Goal: Task Accomplishment & Management: Manage account settings

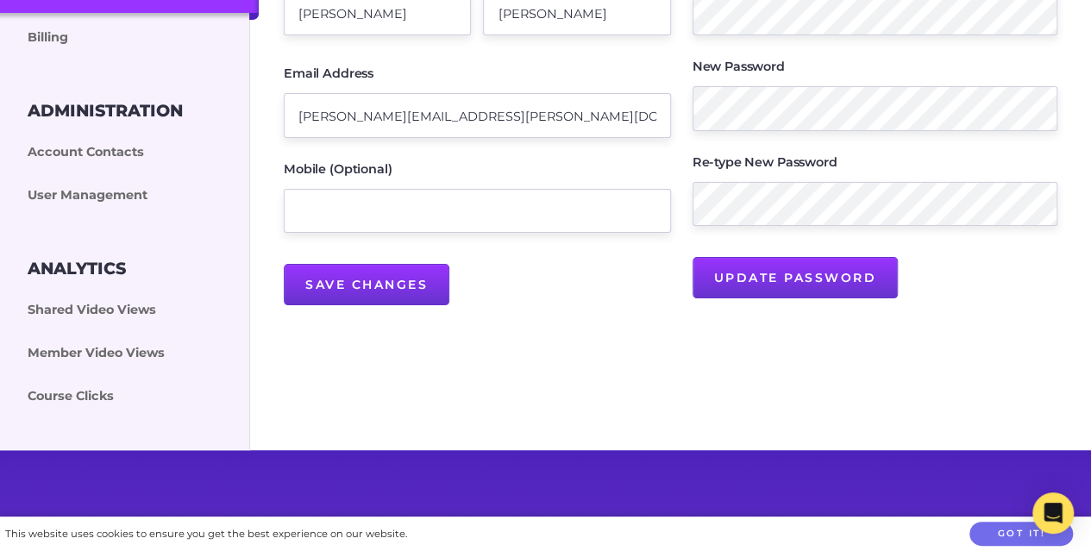
scroll to position [353, 0]
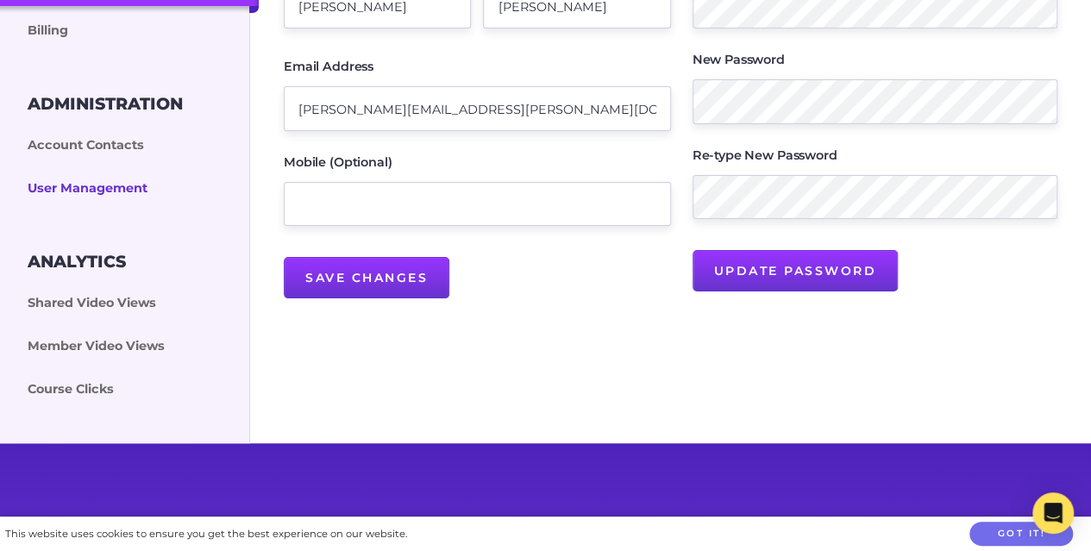
click at [110, 187] on link "User Management" at bounding box center [129, 188] width 259 height 43
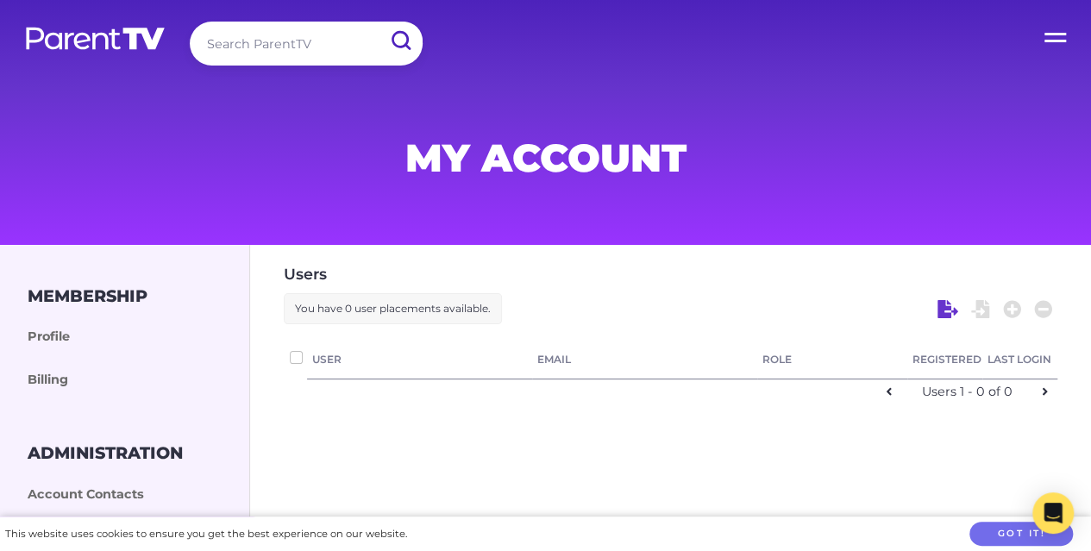
checkbox input "false"
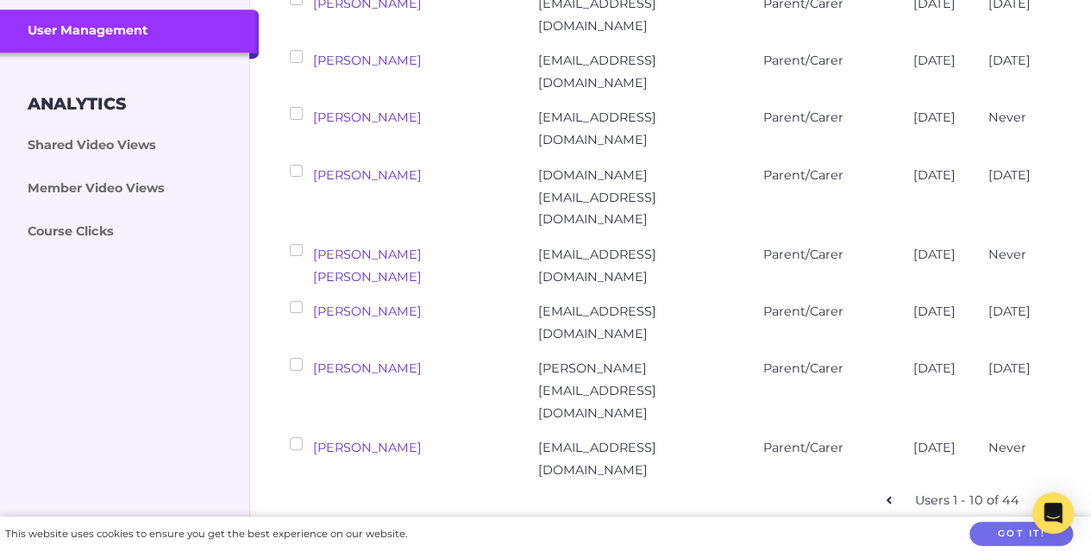
scroll to position [505, 0]
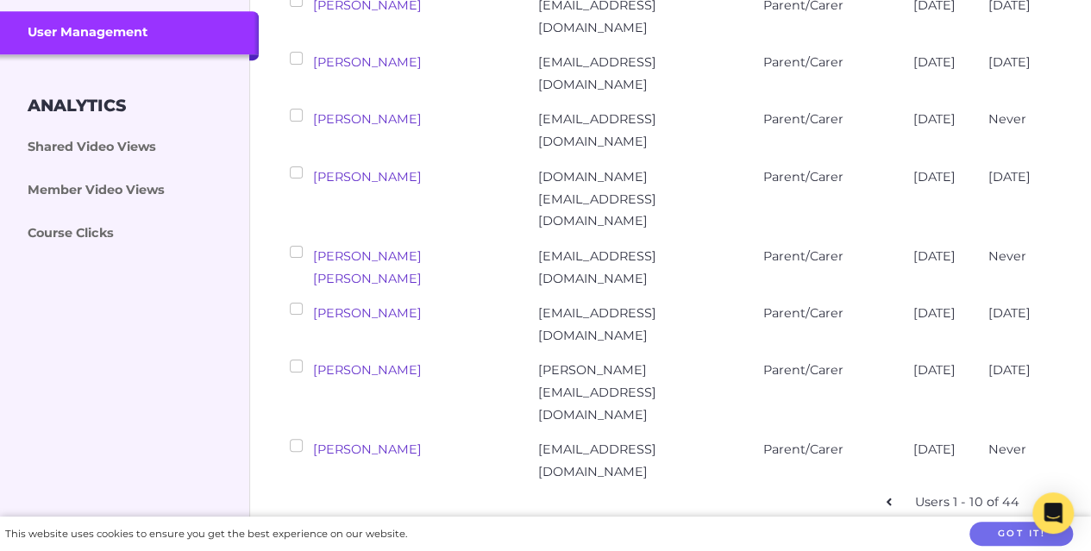
click at [1047, 496] on icon at bounding box center [1045, 502] width 6 height 12
checkbox input "false"
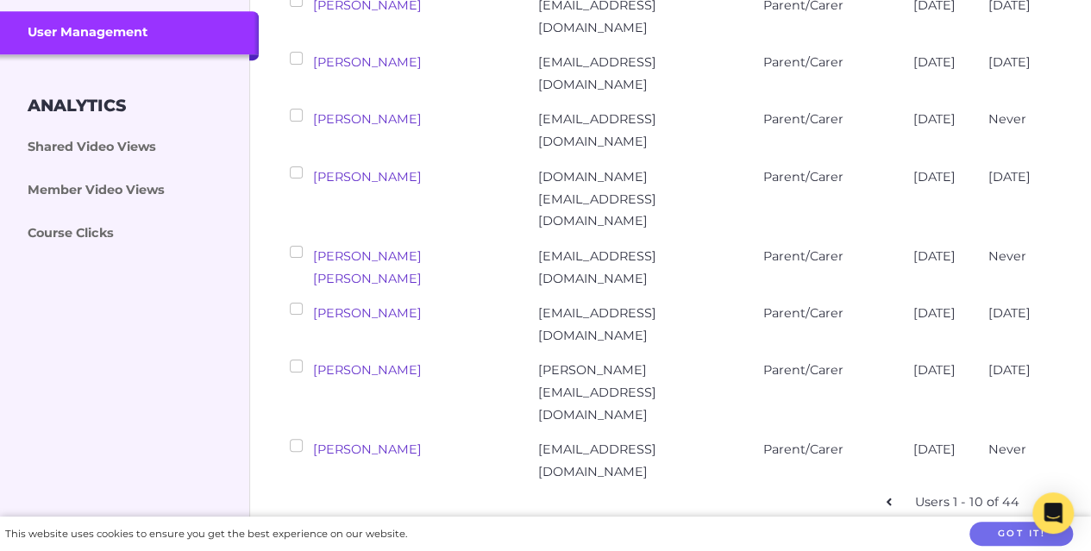
checkbox input "false"
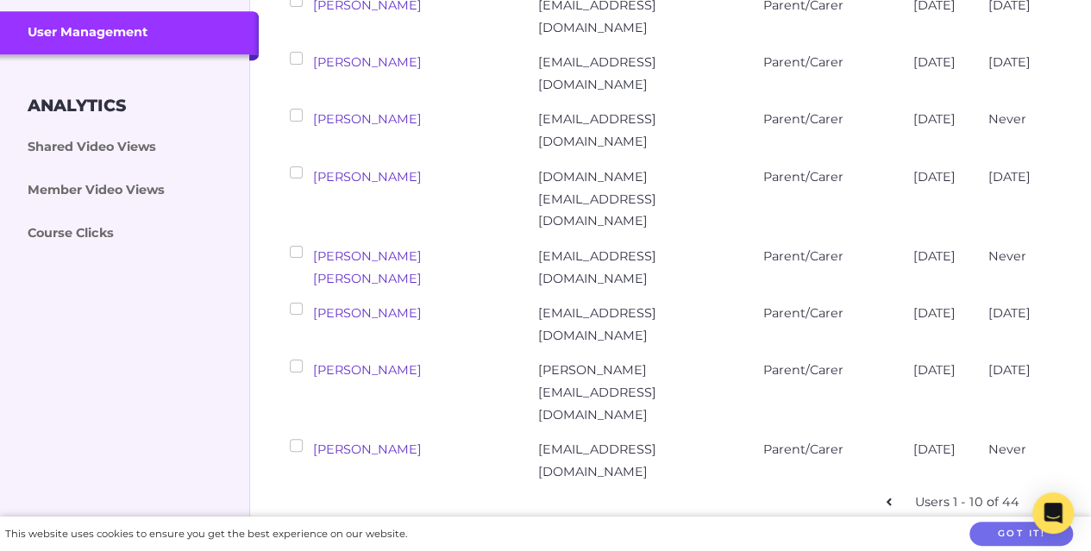
checkbox input "false"
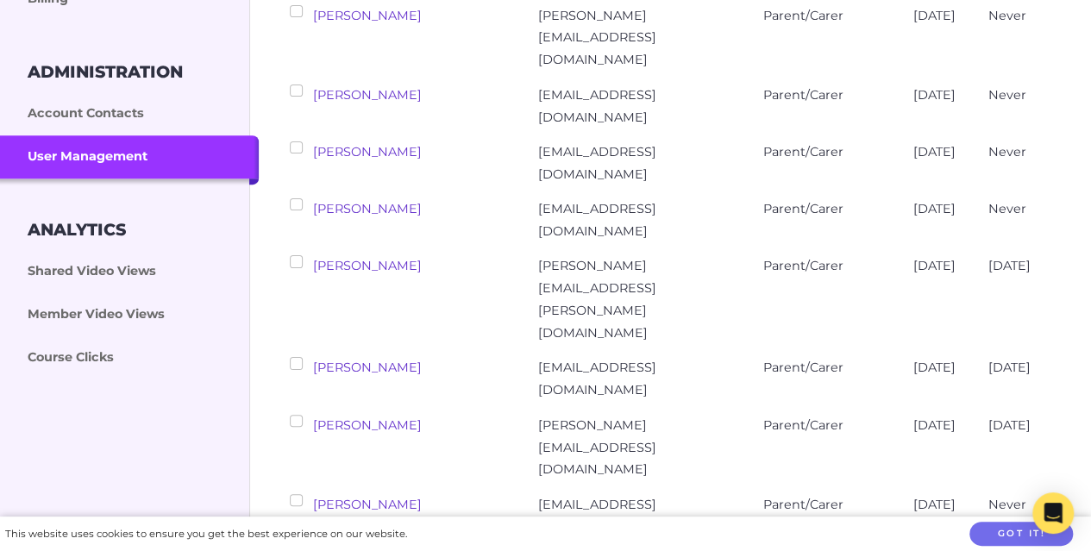
scroll to position [408, 0]
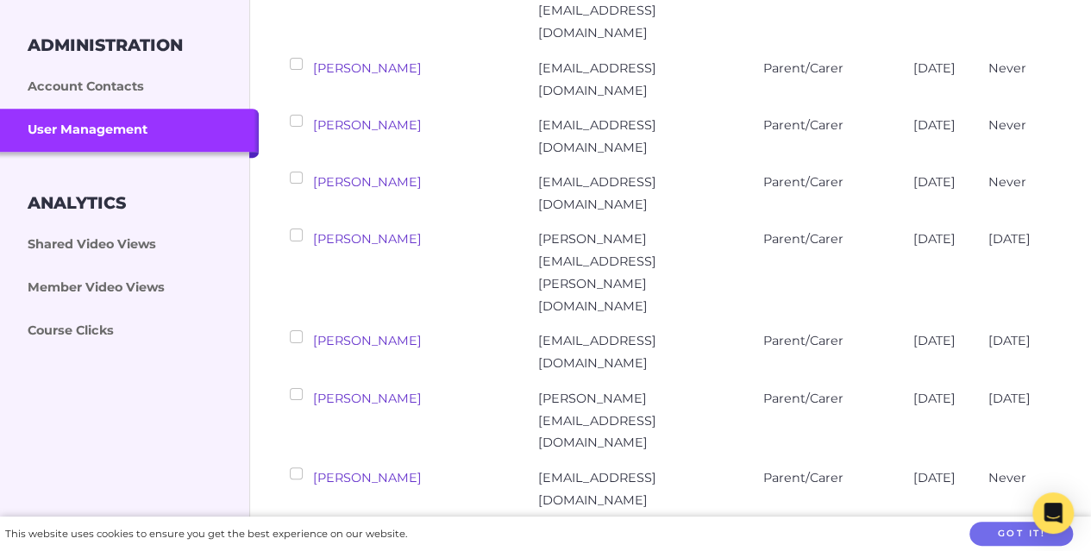
click at [292, 118] on input "checkbox" at bounding box center [296, 121] width 12 height 12
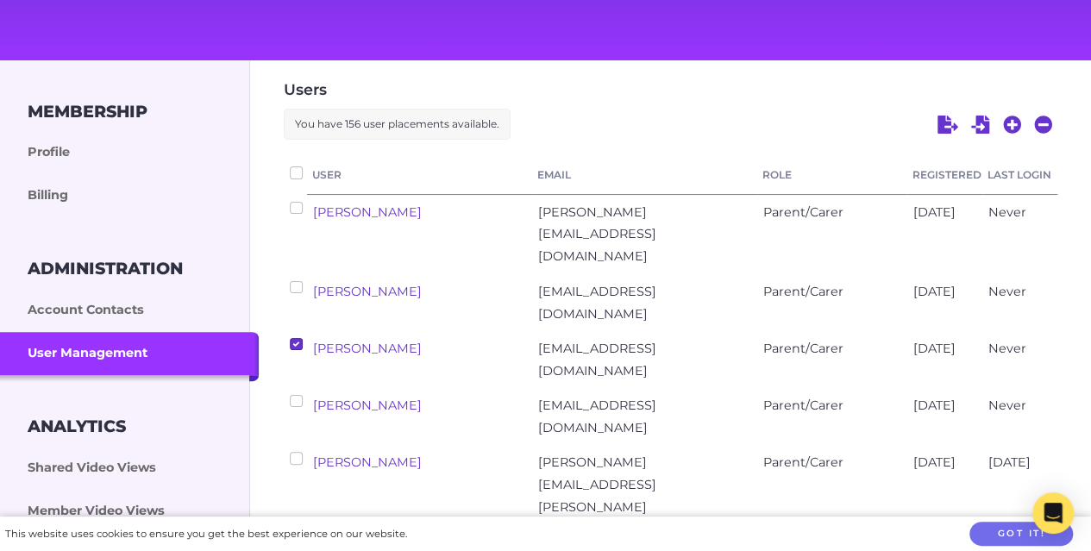
scroll to position [201, 0]
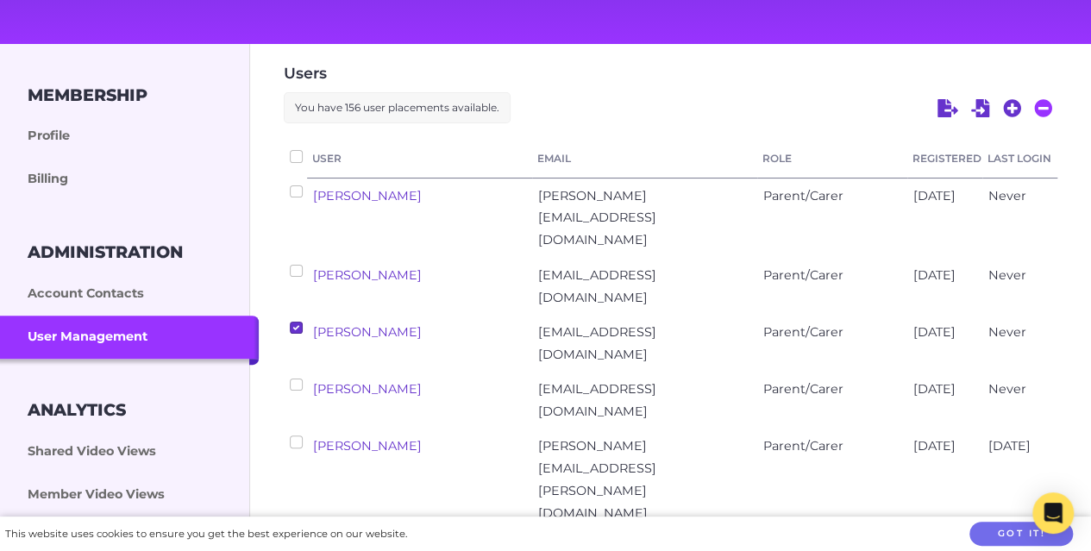
click at [1047, 113] on icon at bounding box center [1043, 108] width 18 height 18
checkbox input "false"
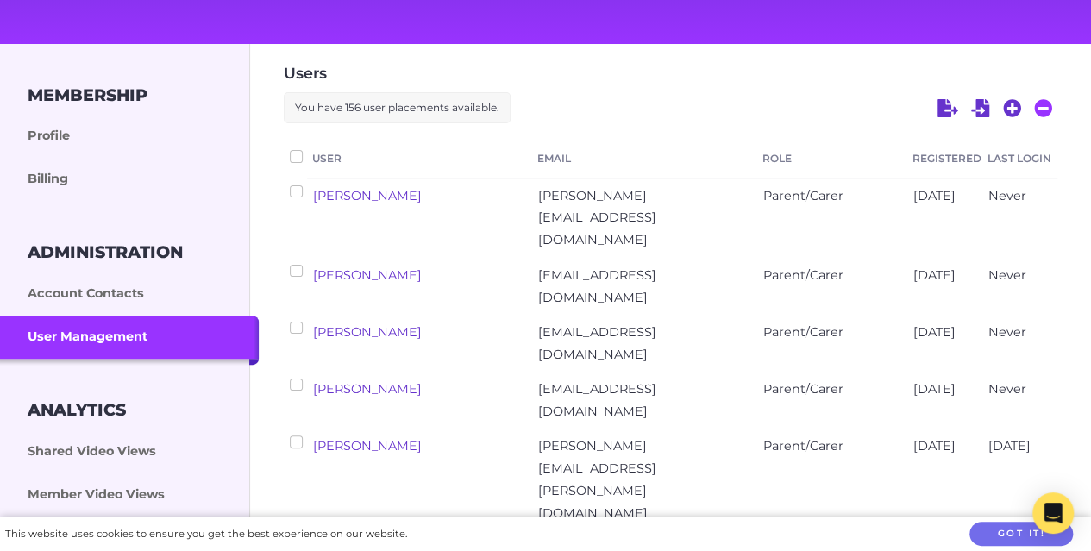
checkbox input "false"
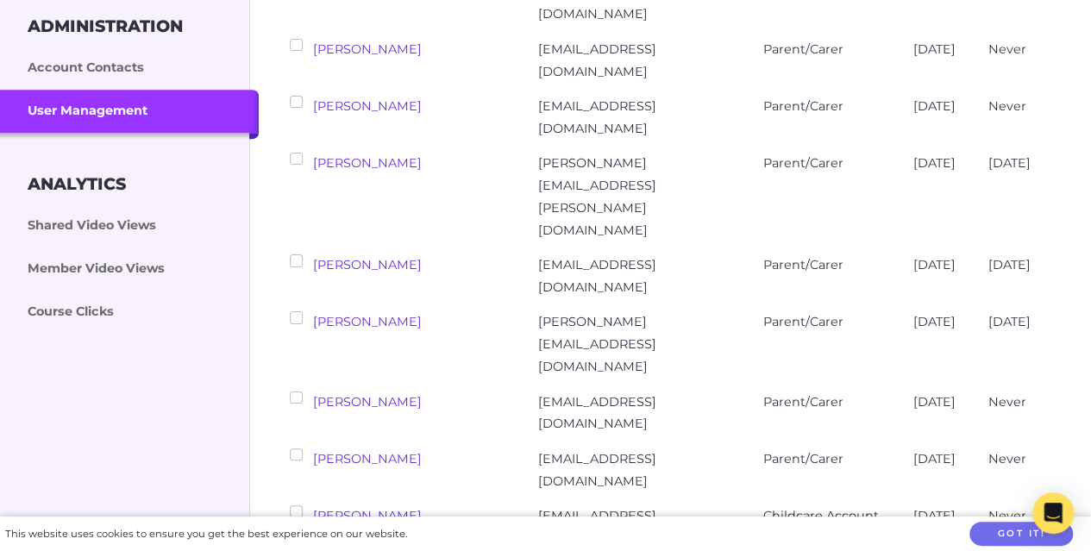
scroll to position [437, 0]
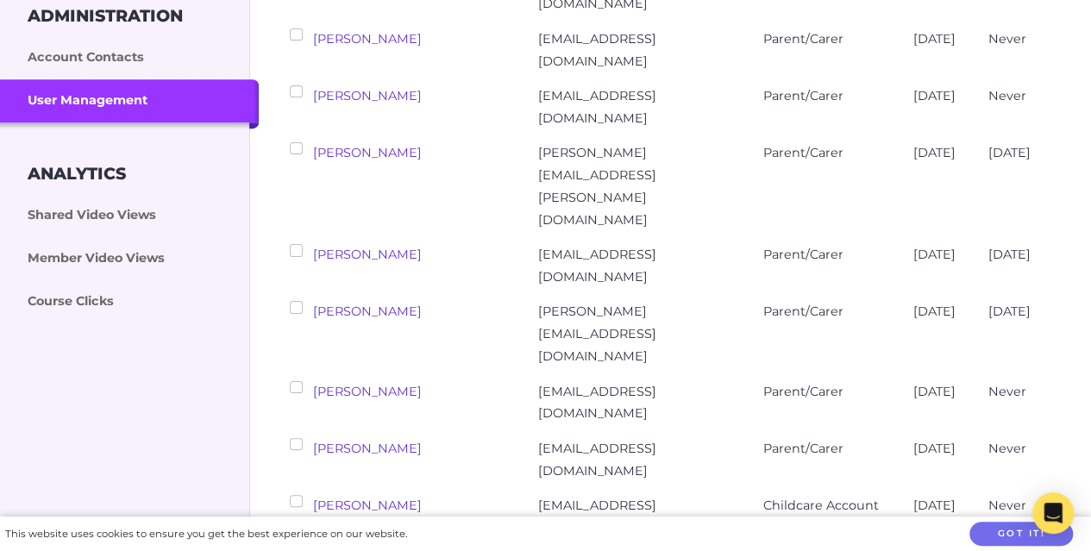
checkbox input "false"
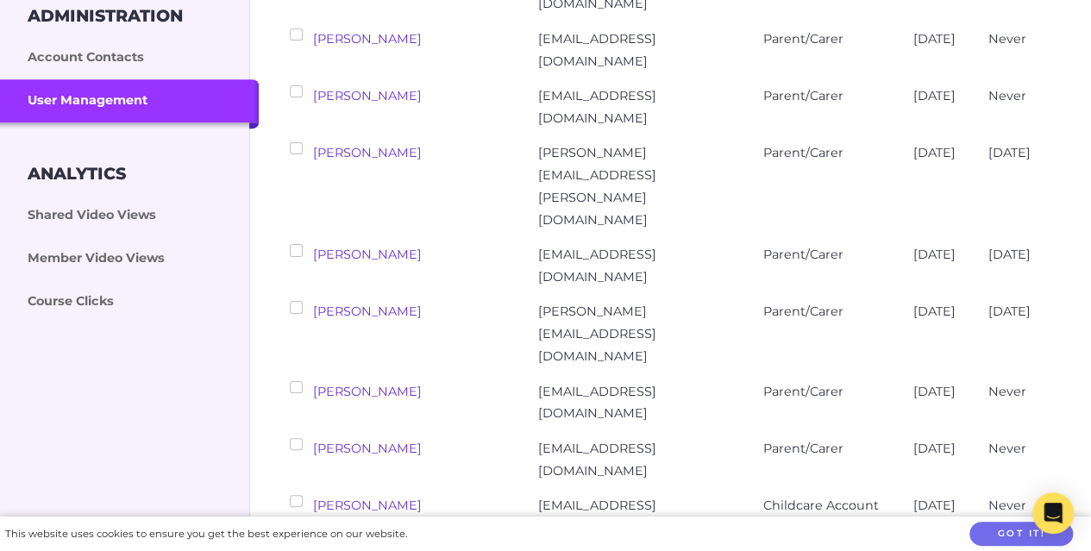
checkbox input "false"
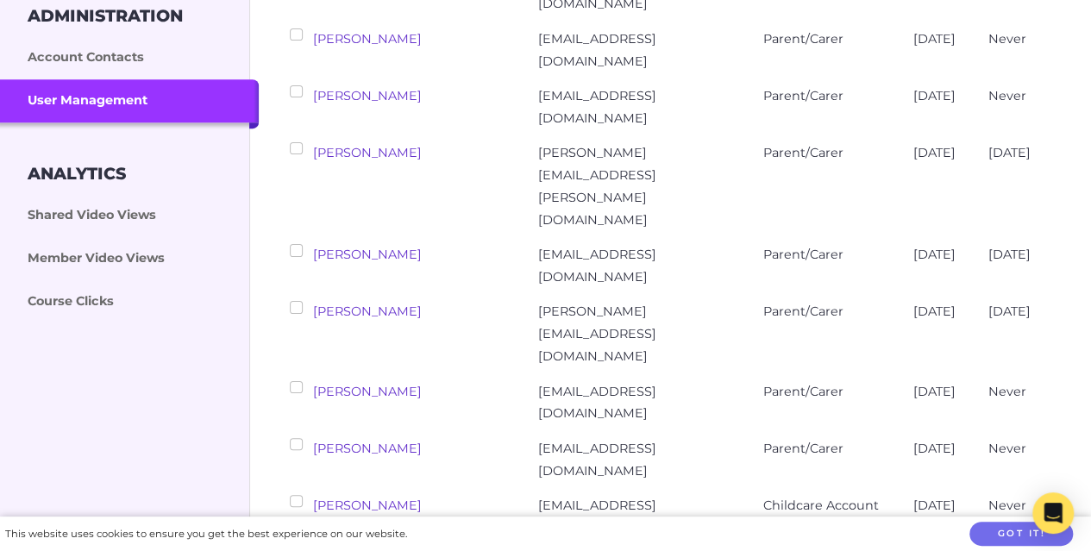
checkbox input "false"
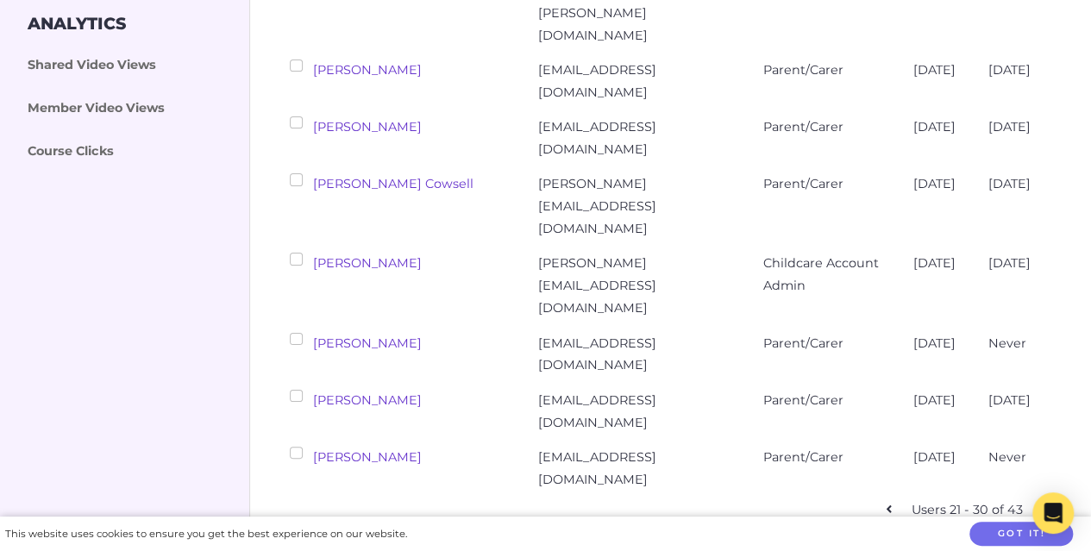
scroll to position [613, 0]
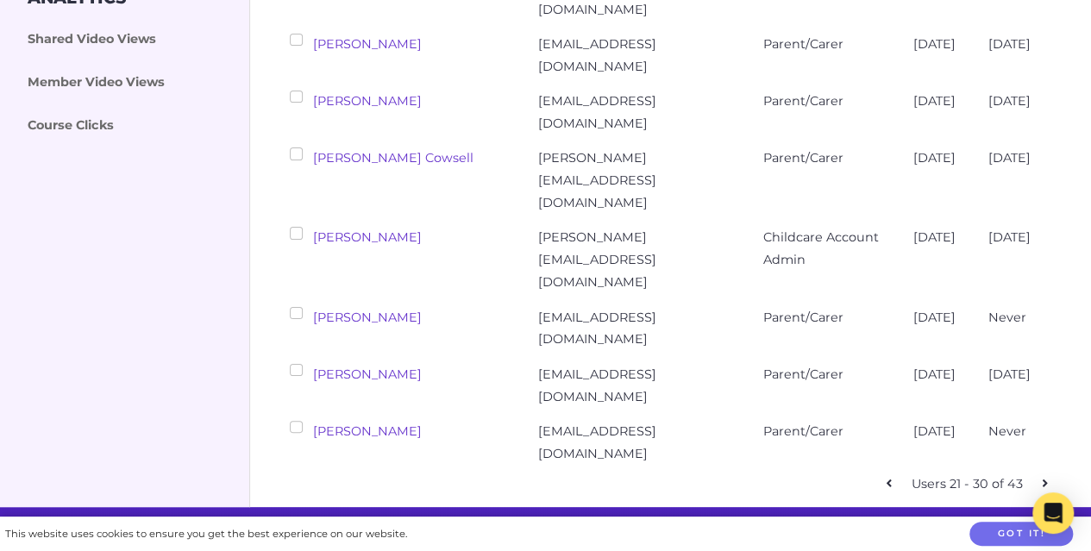
click at [1048, 472] on link at bounding box center [1044, 484] width 25 height 25
checkbox input "false"
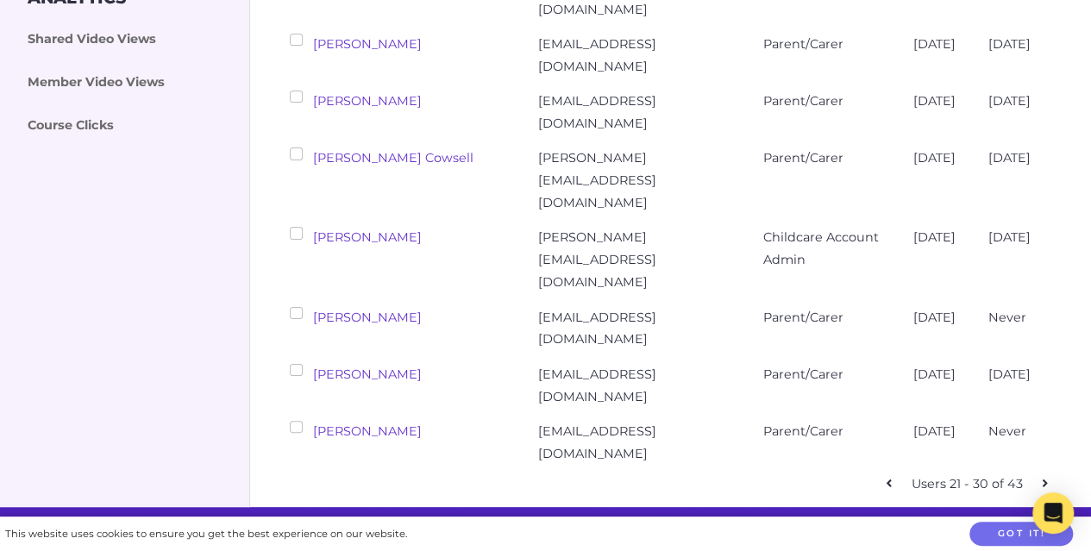
checkbox input "false"
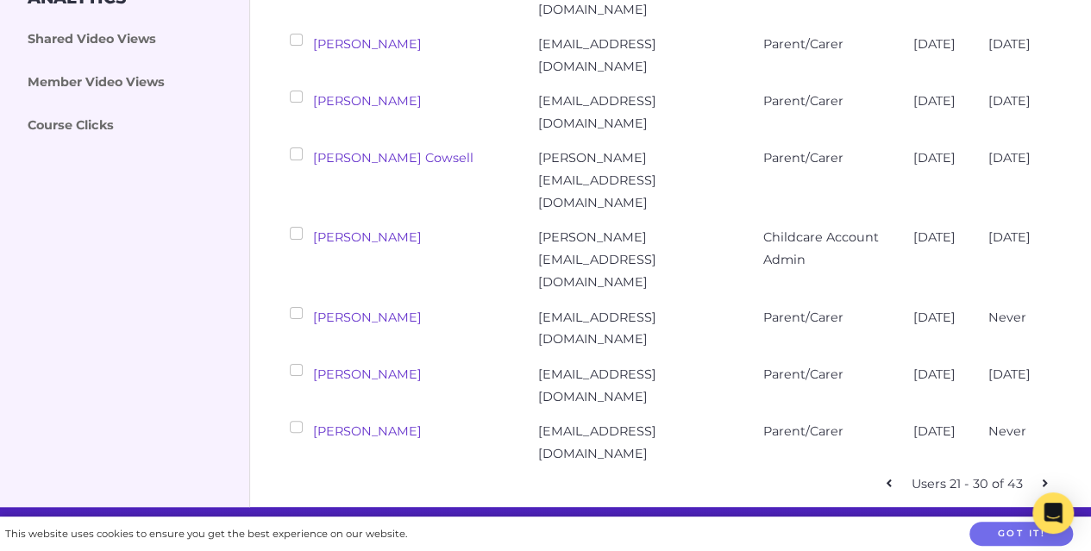
checkbox input "false"
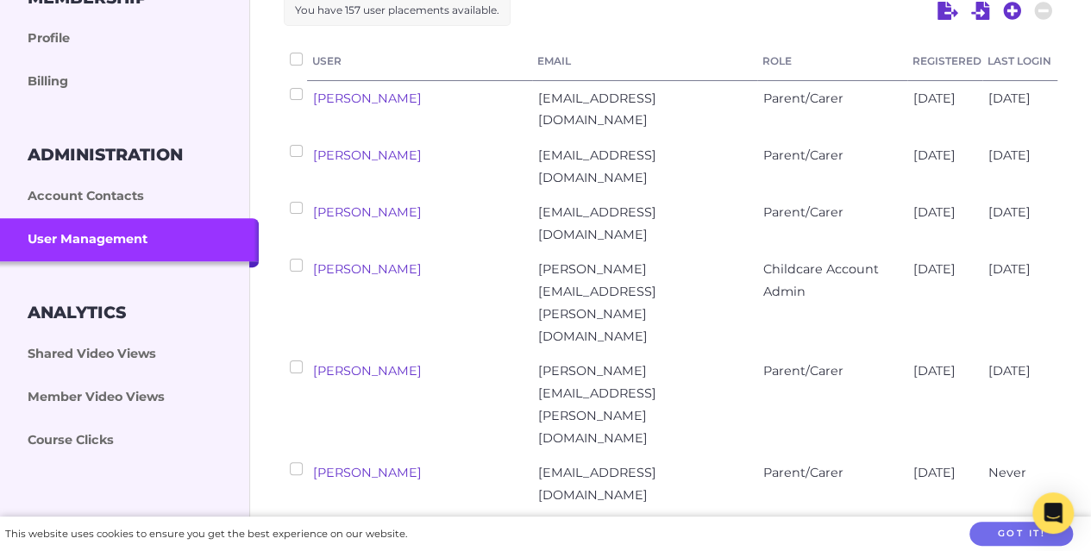
scroll to position [289, 0]
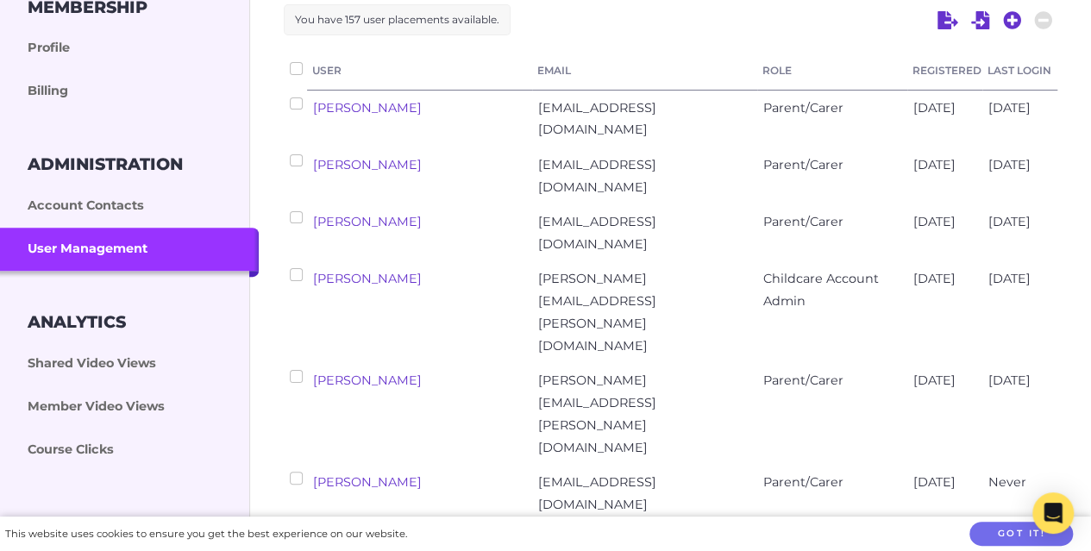
click at [300, 272] on input "checkbox" at bounding box center [296, 274] width 12 height 12
click at [1038, 15] on icon at bounding box center [1043, 20] width 18 height 18
checkbox input "false"
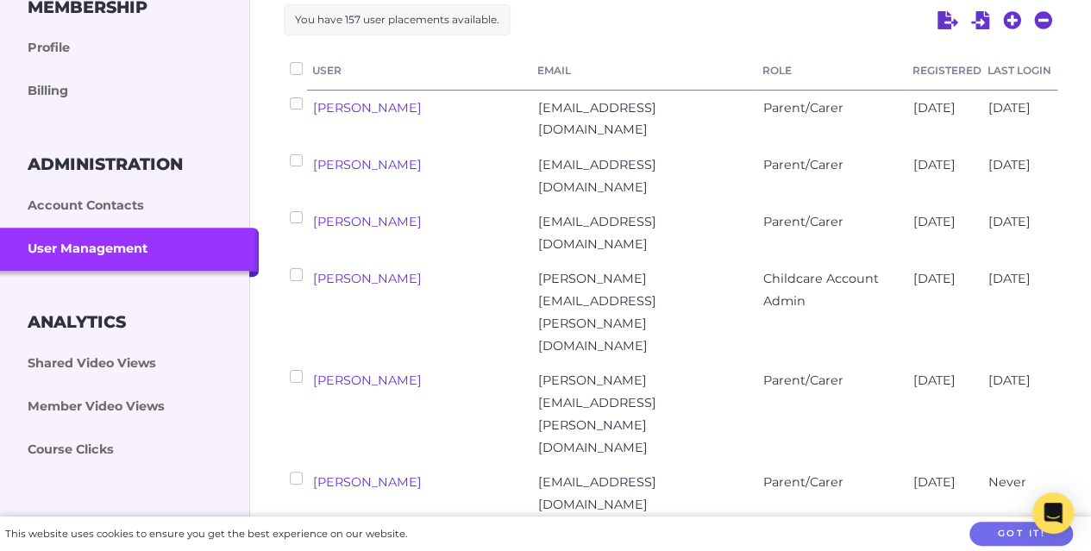
checkbox input "false"
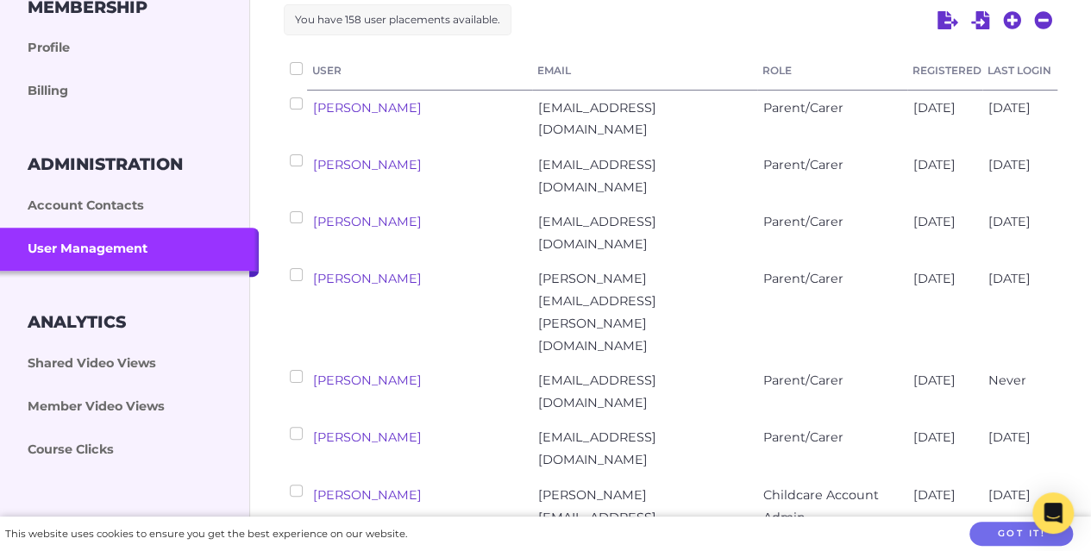
click at [297, 97] on input "checkbox" at bounding box center [296, 103] width 12 height 12
click at [1042, 15] on icon at bounding box center [1043, 20] width 18 height 18
checkbox input "false"
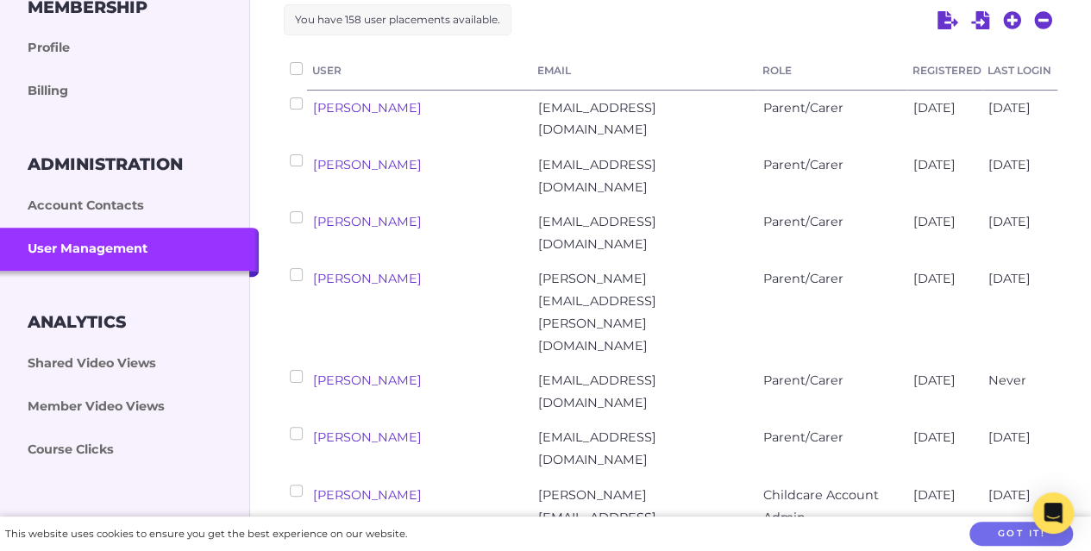
checkbox input "false"
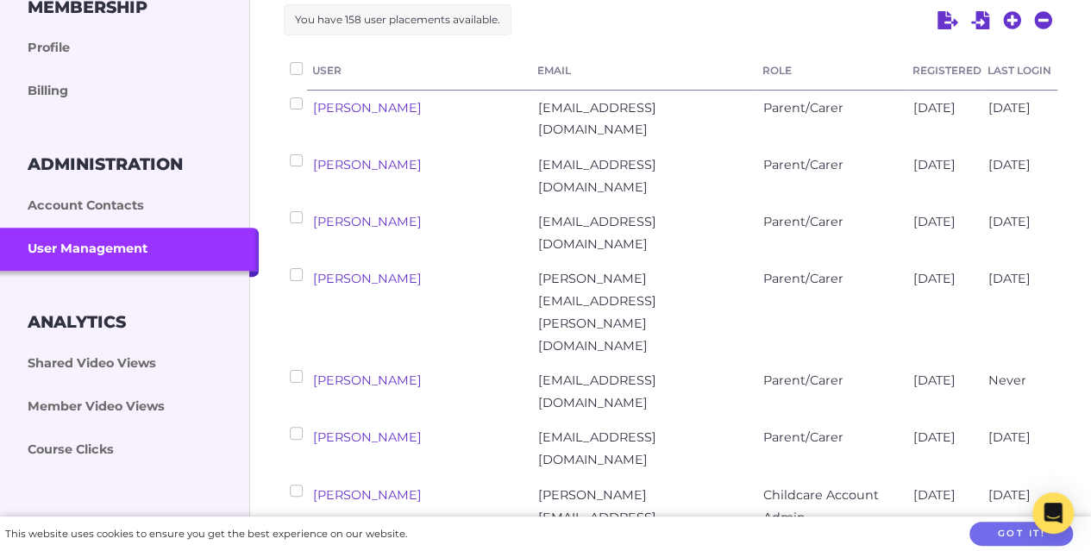
checkbox input "false"
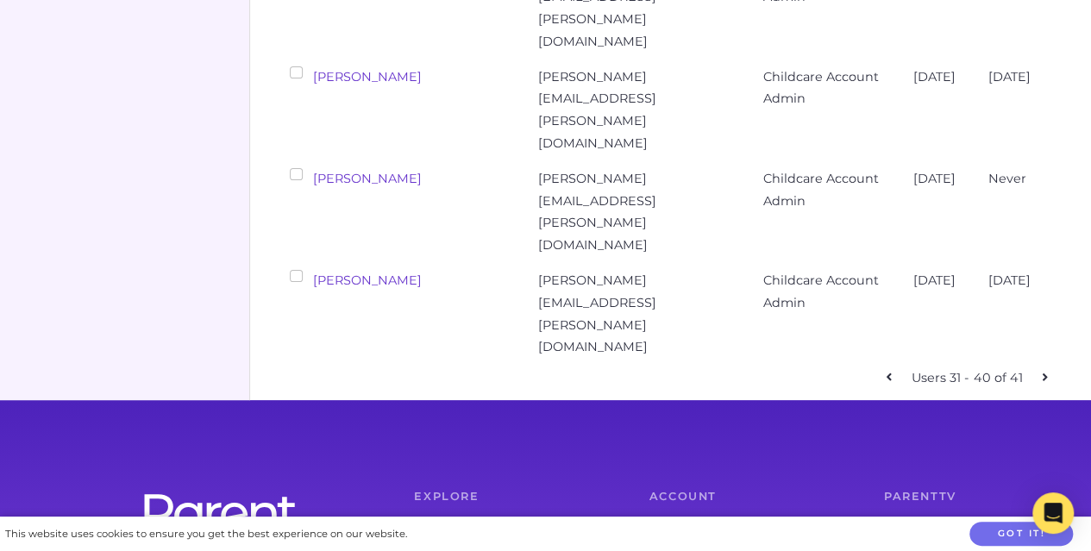
scroll to position [860, 0]
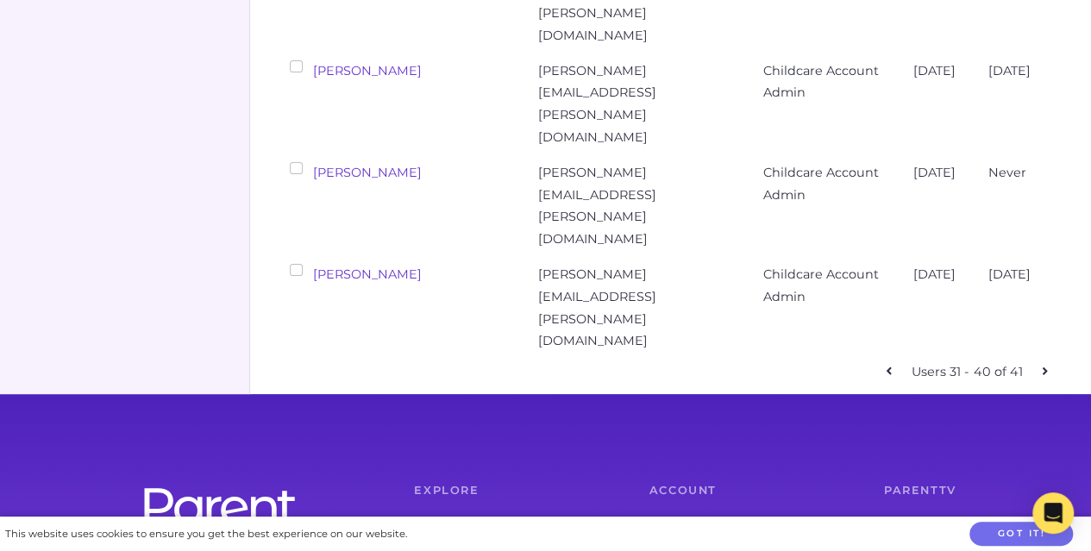
click at [895, 360] on link at bounding box center [888, 372] width 25 height 25
checkbox input "false"
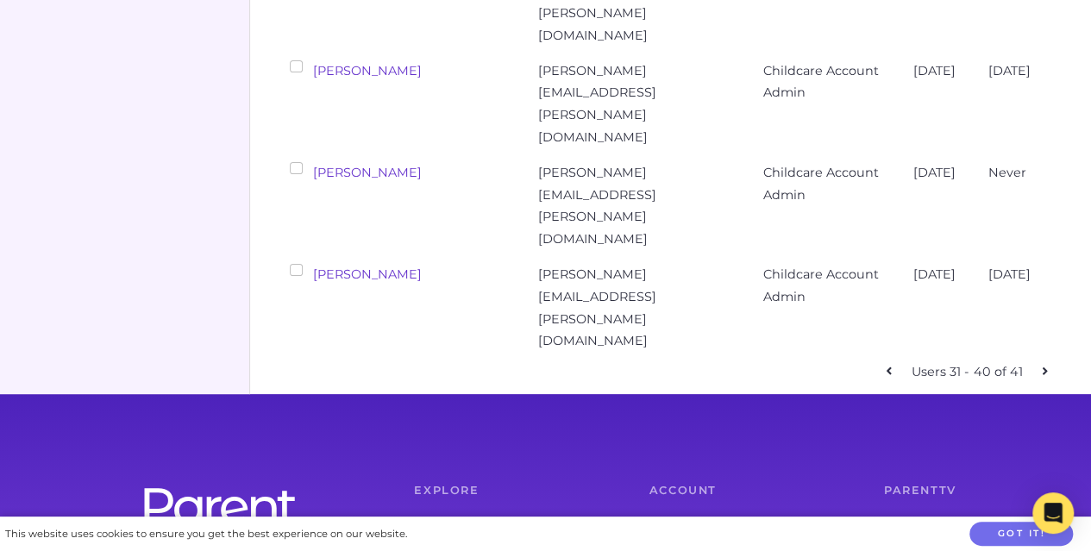
checkbox input "false"
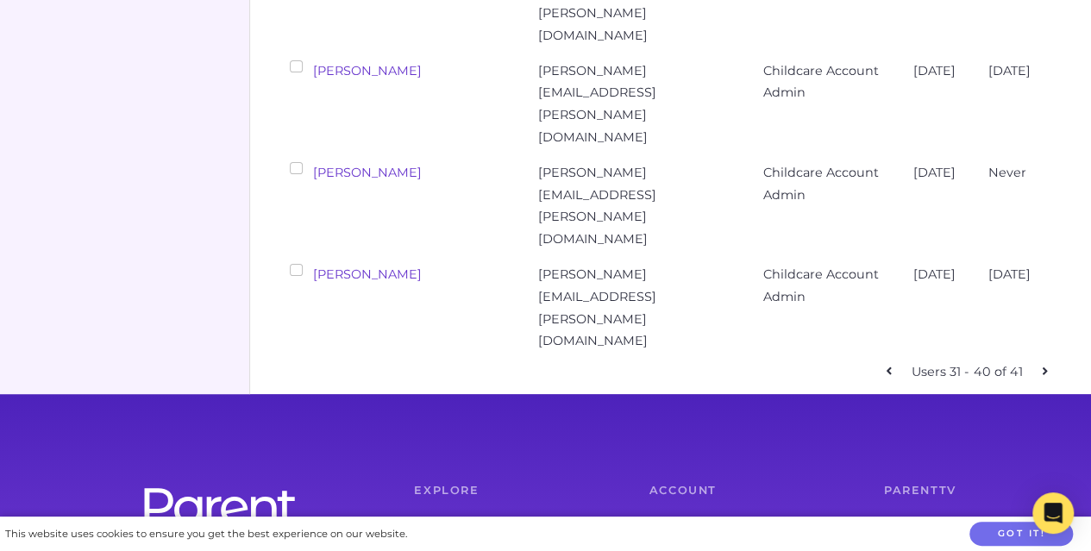
checkbox input "false"
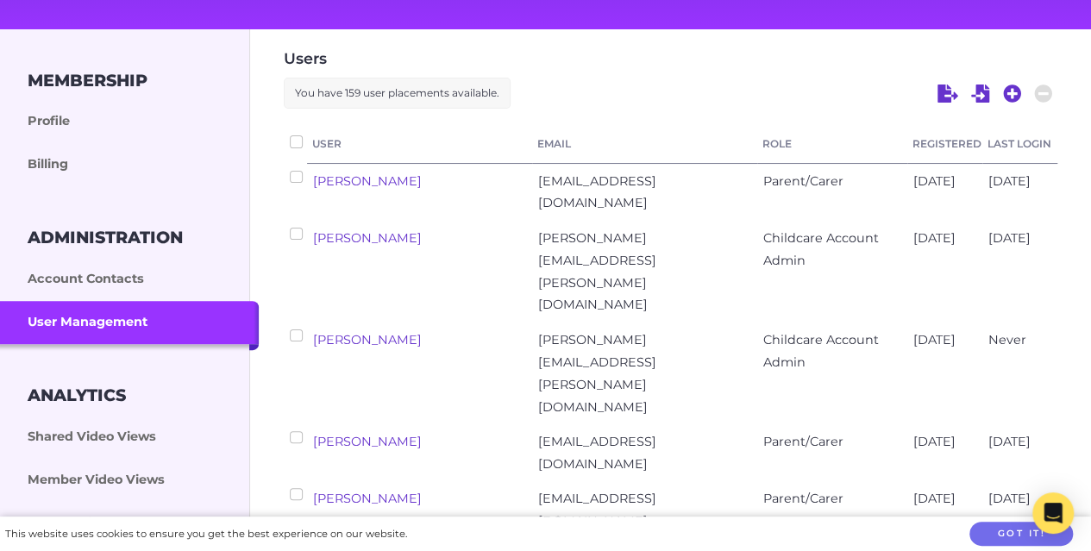
scroll to position [207, 0]
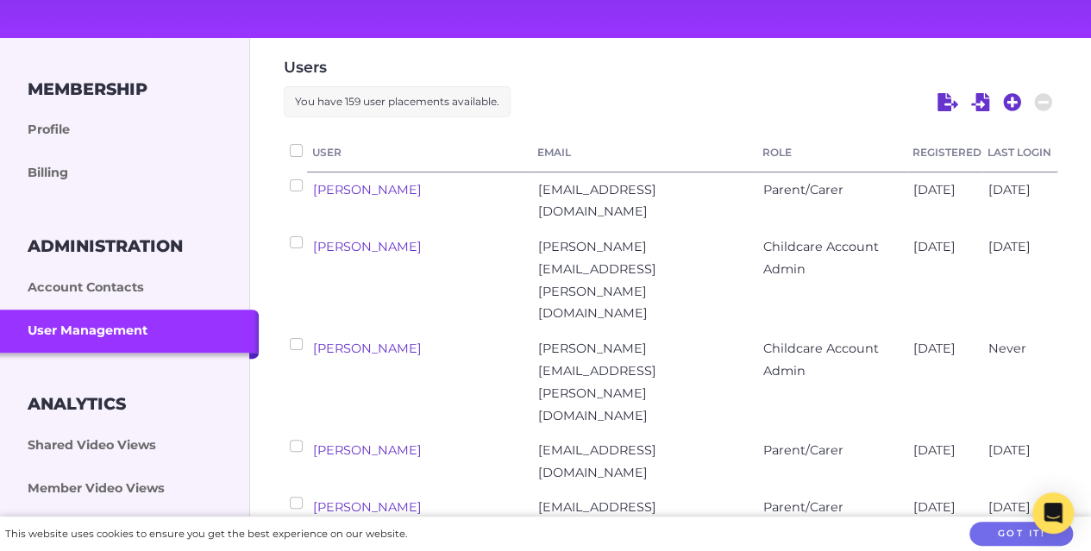
click at [294, 440] on input "checkbox" at bounding box center [296, 446] width 12 height 12
checkbox input "true"
click at [296, 182] on input "checkbox" at bounding box center [296, 185] width 12 height 12
click at [1042, 101] on icon at bounding box center [1043, 102] width 19 height 19
checkbox input "false"
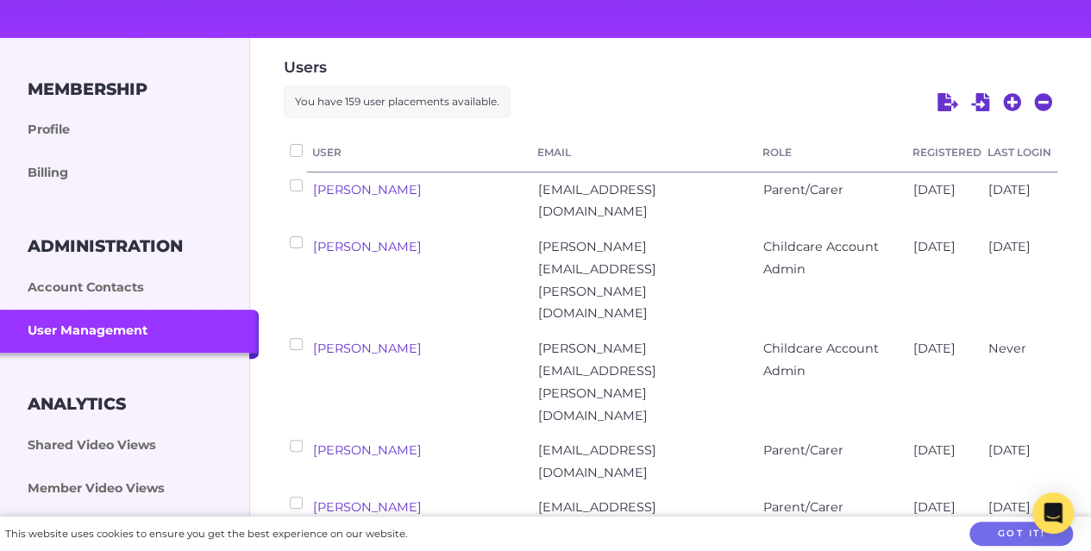
checkbox input "false"
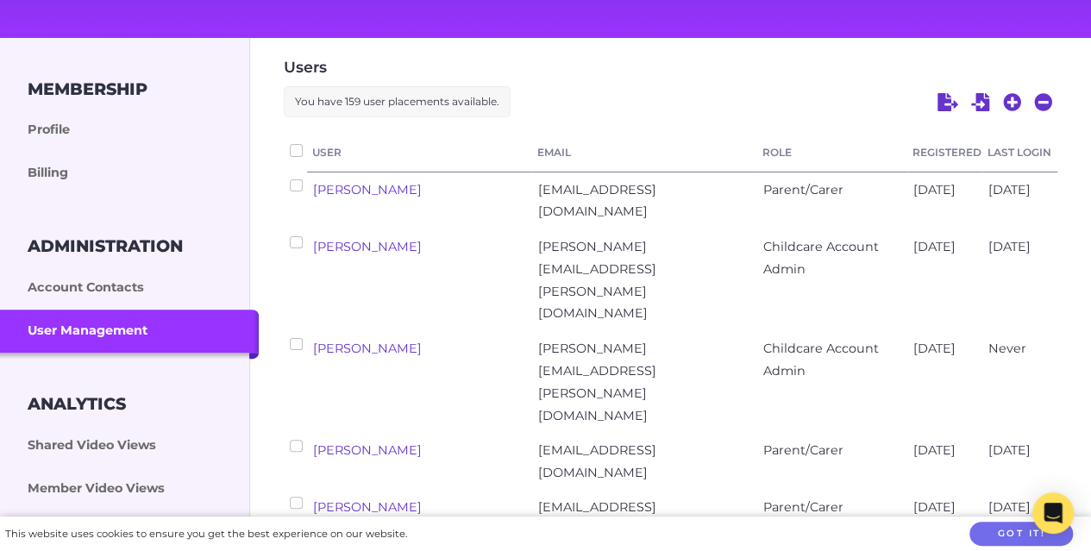
checkbox input "false"
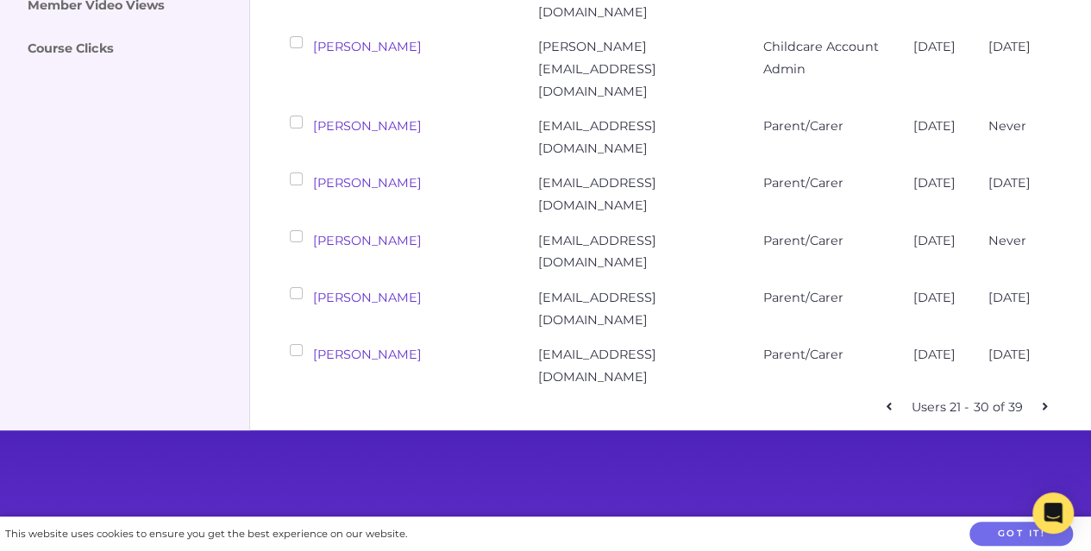
scroll to position [767, 0]
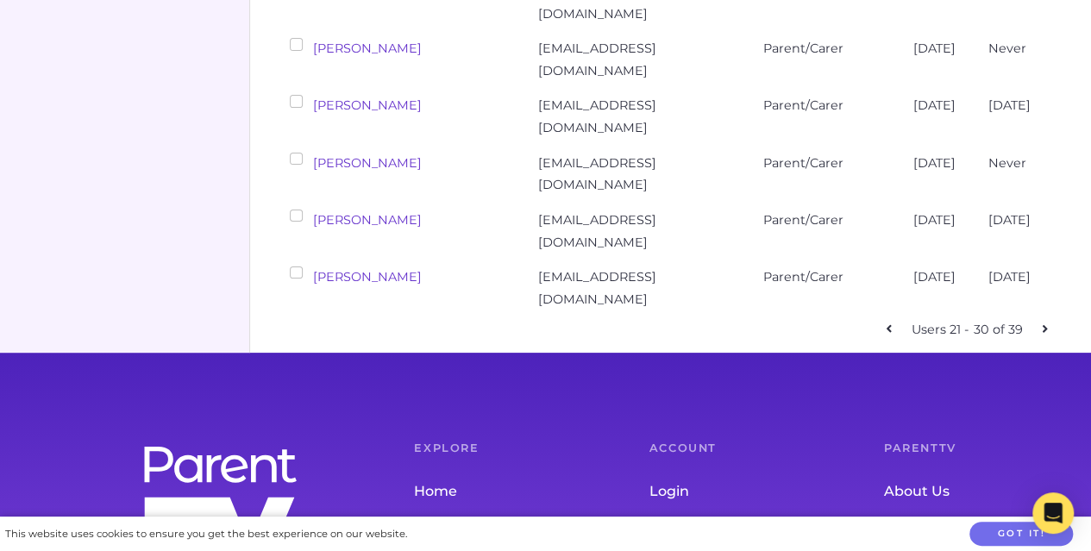
click at [890, 322] on icon at bounding box center [889, 328] width 6 height 12
checkbox input "false"
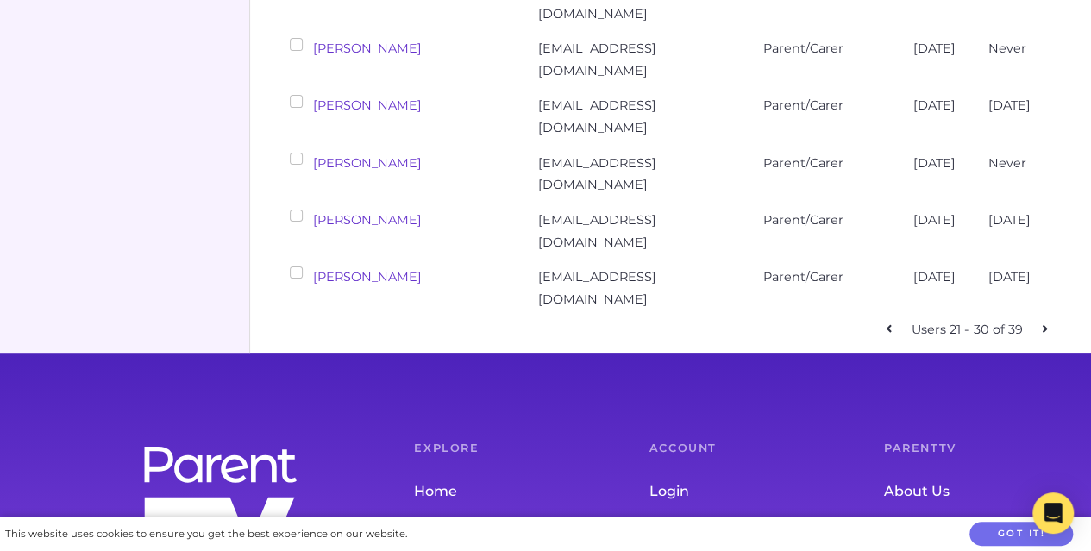
checkbox input "false"
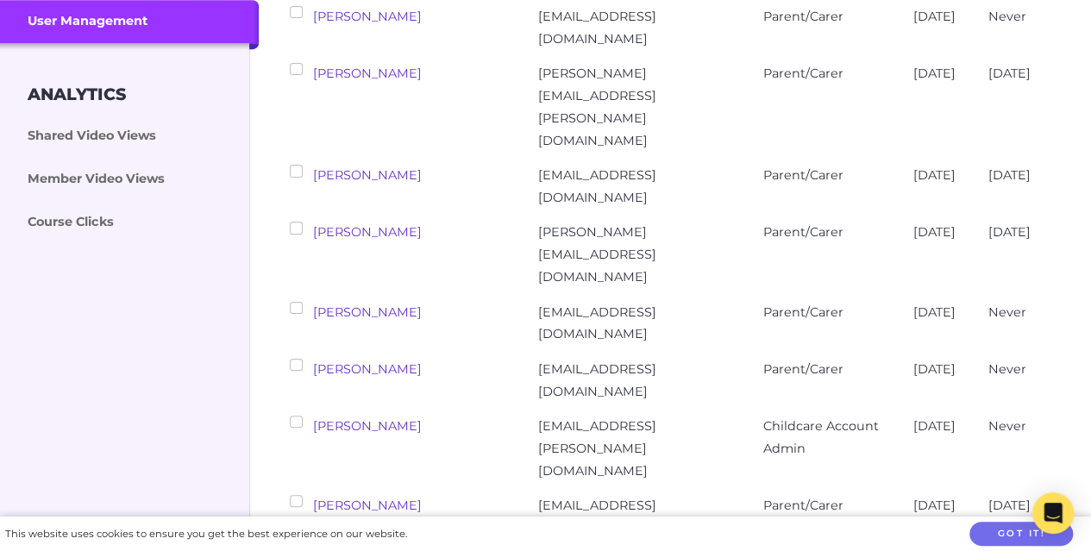
scroll to position [523, 0]
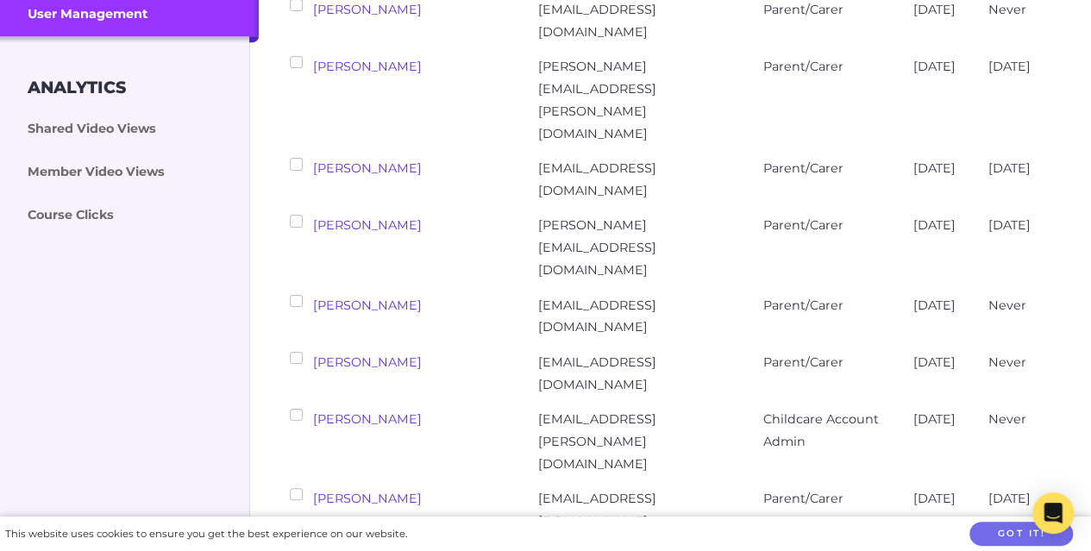
click at [297, 488] on input "checkbox" at bounding box center [296, 494] width 12 height 12
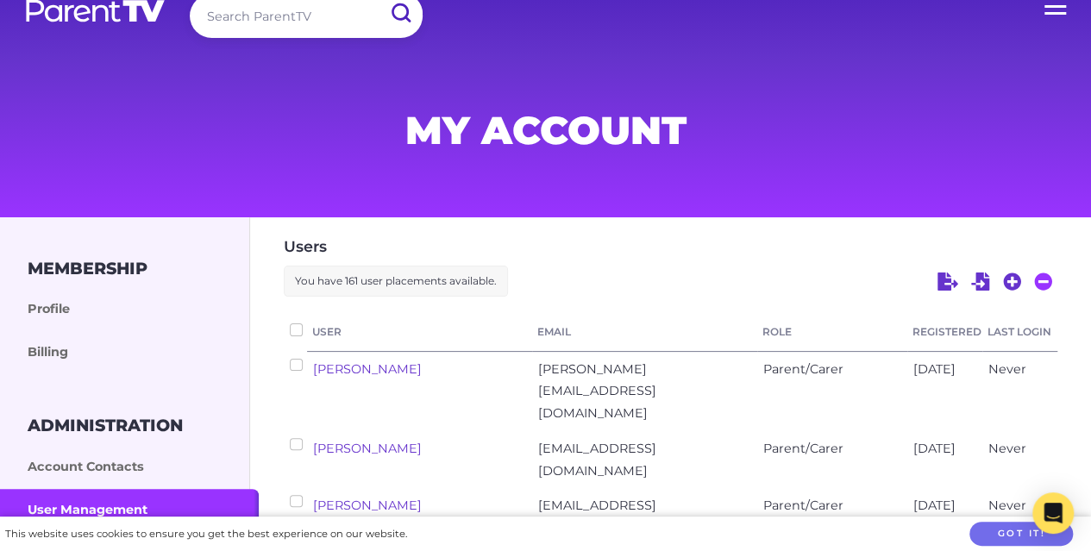
click at [1040, 279] on icon at bounding box center [1043, 281] width 19 height 19
checkbox input "false"
